Goal: Navigation & Orientation: Understand site structure

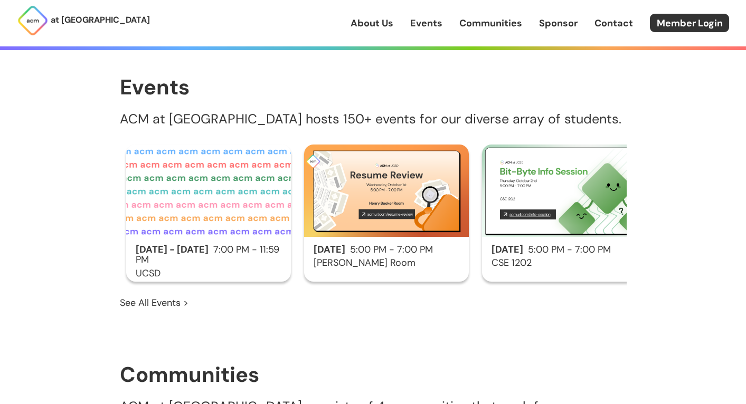
scroll to position [576, 0]
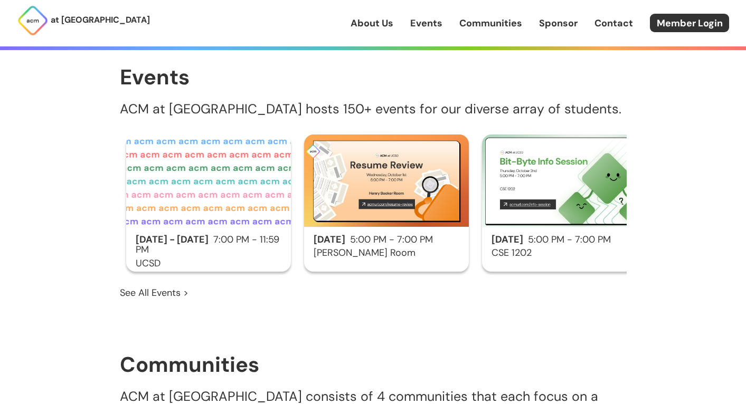
click at [170, 286] on link "See All Events >" at bounding box center [154, 293] width 69 height 14
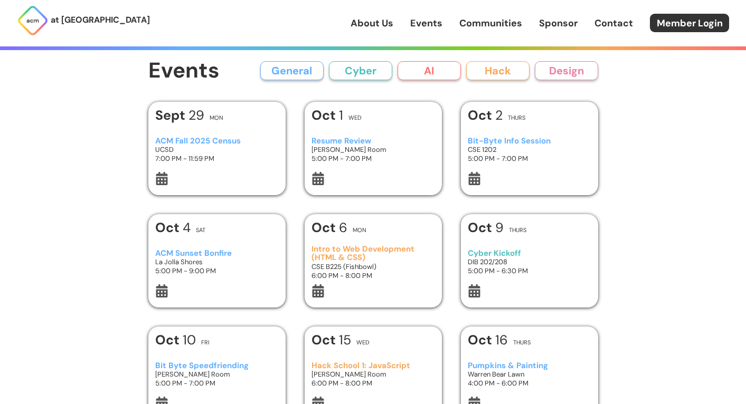
click at [307, 74] on button "General" at bounding box center [291, 70] width 63 height 19
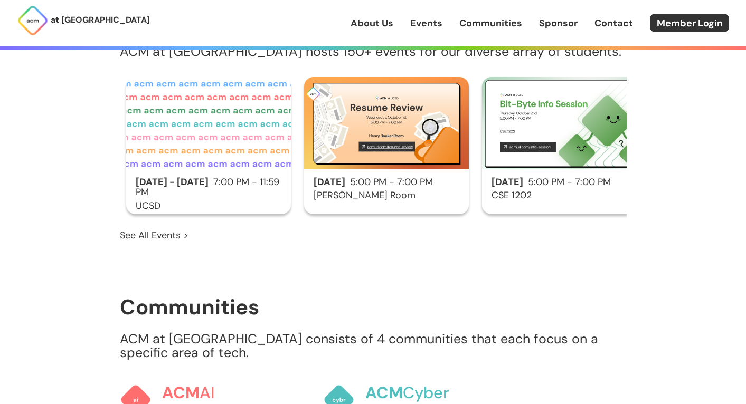
scroll to position [592, 0]
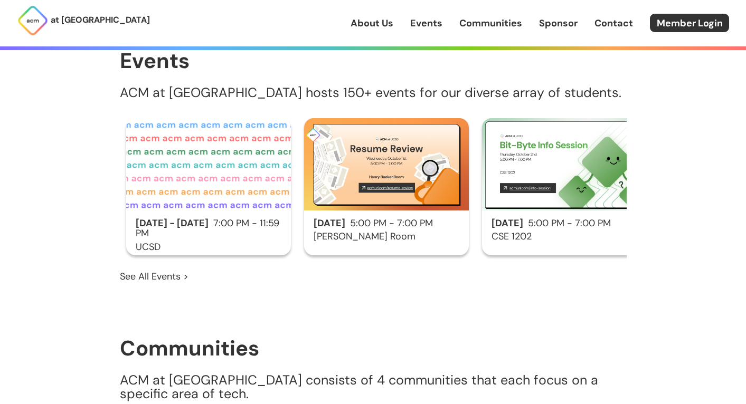
click at [379, 24] on link "About Us" at bounding box center [372, 23] width 43 height 14
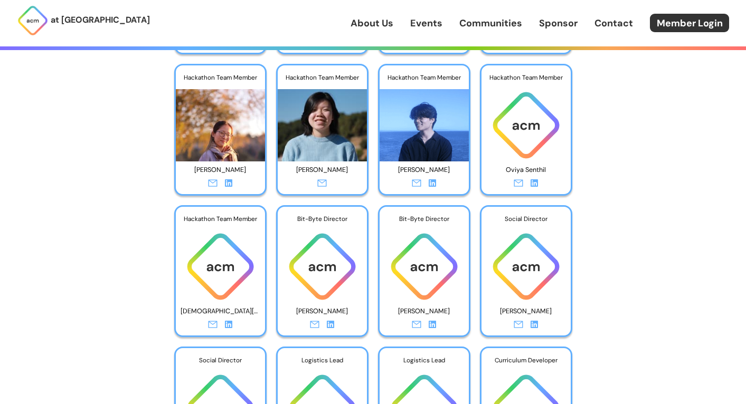
scroll to position [3107, 0]
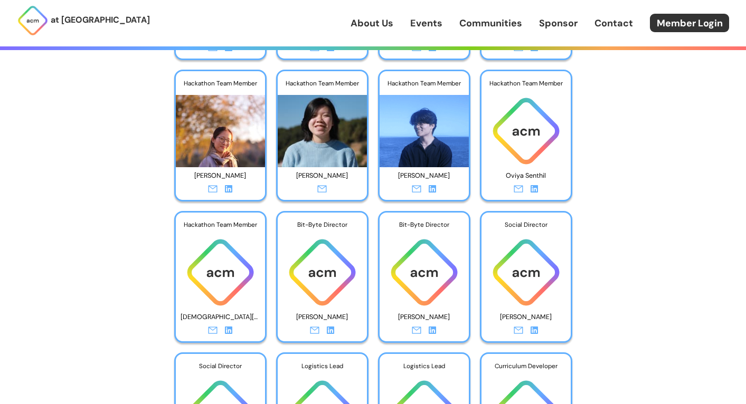
click at [226, 188] on icon at bounding box center [228, 188] width 7 height 7
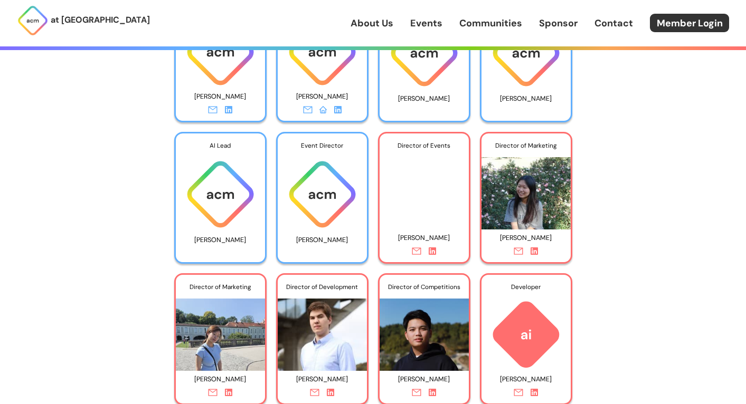
scroll to position [3018, 0]
